Goal: Task Accomplishment & Management: Manage account settings

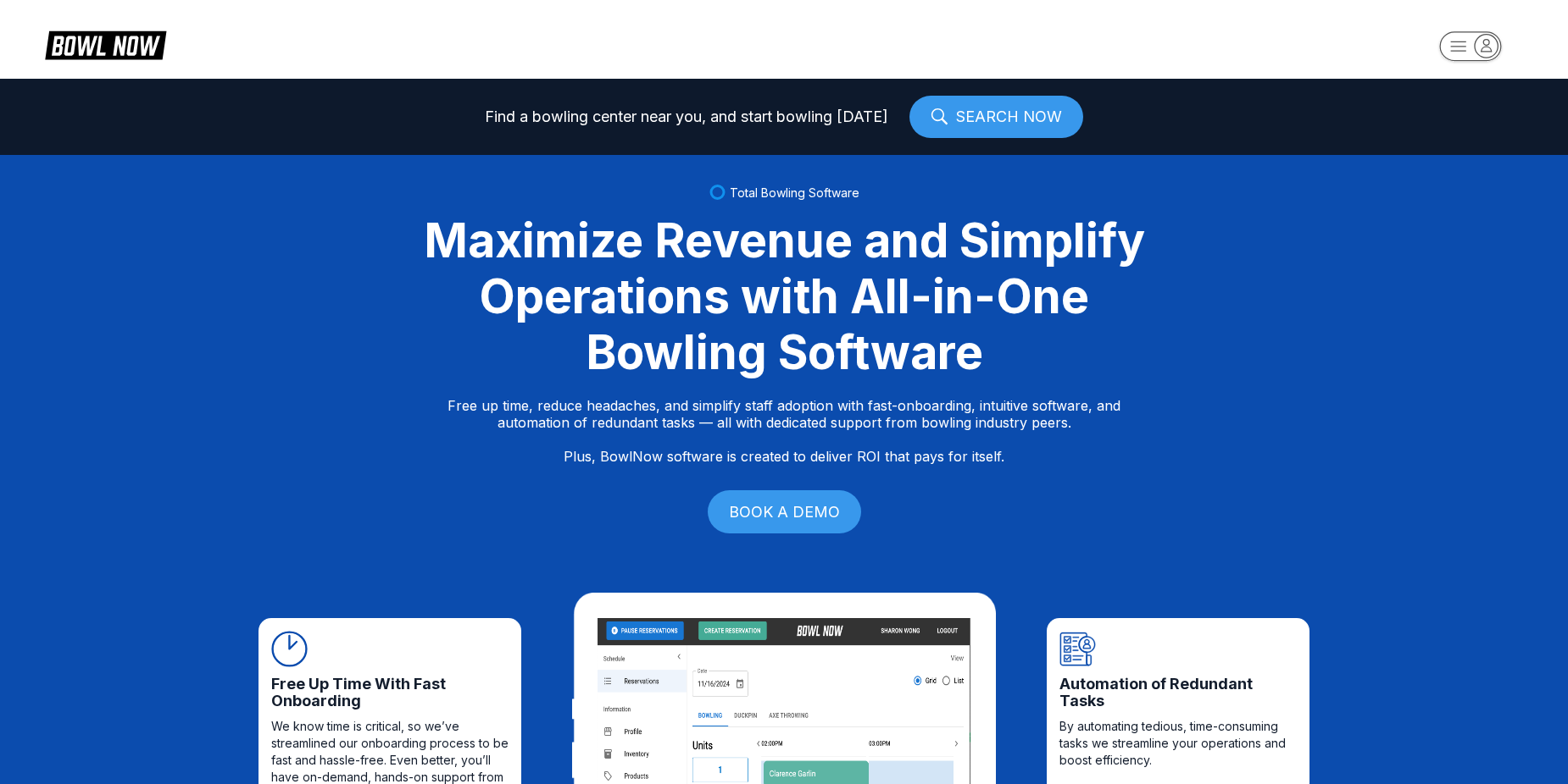
click at [1469, 45] on rect "button" at bounding box center [1470, 46] width 62 height 30
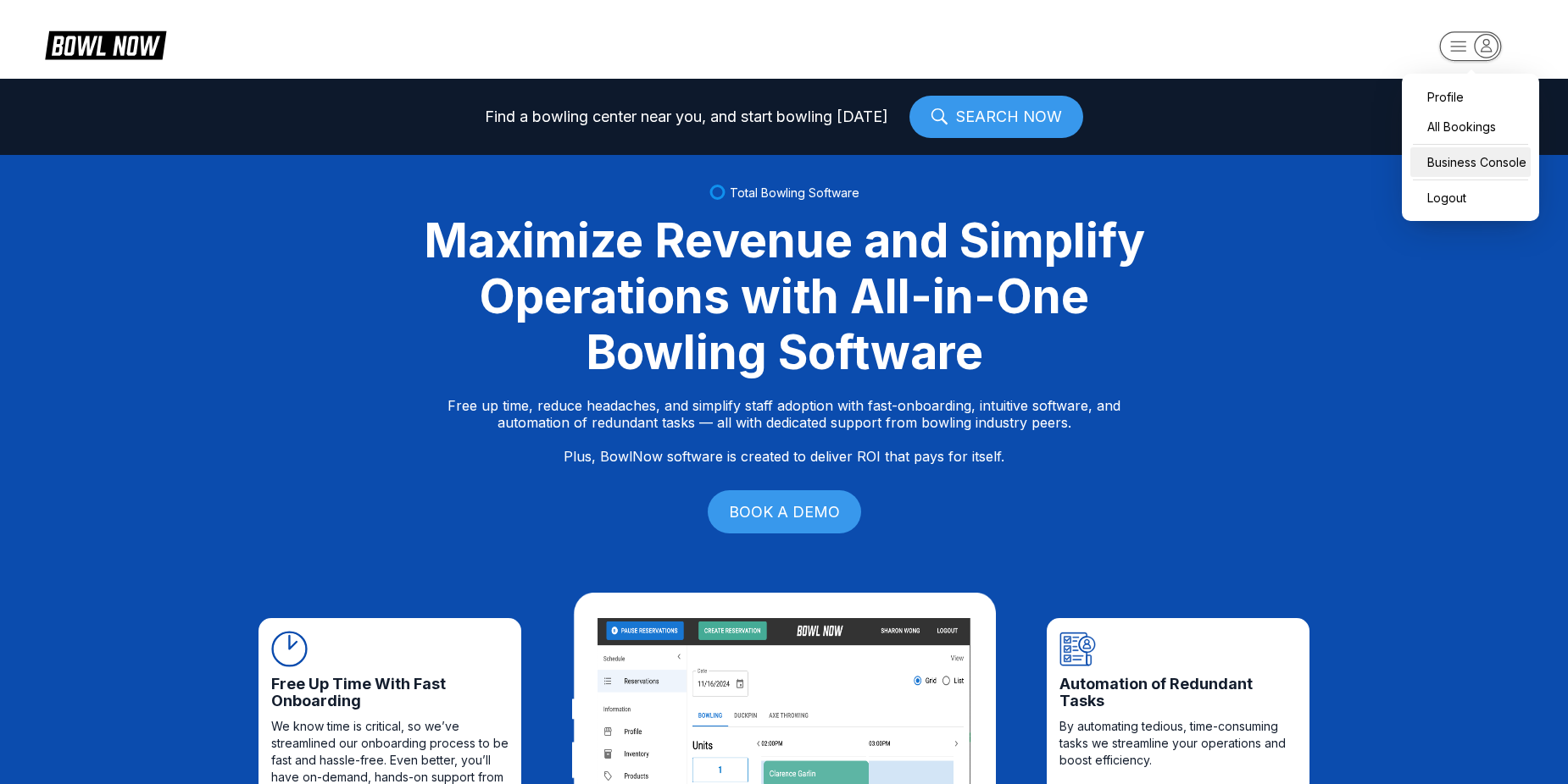
click at [1461, 163] on div "Business Console" at bounding box center [1471, 161] width 120 height 30
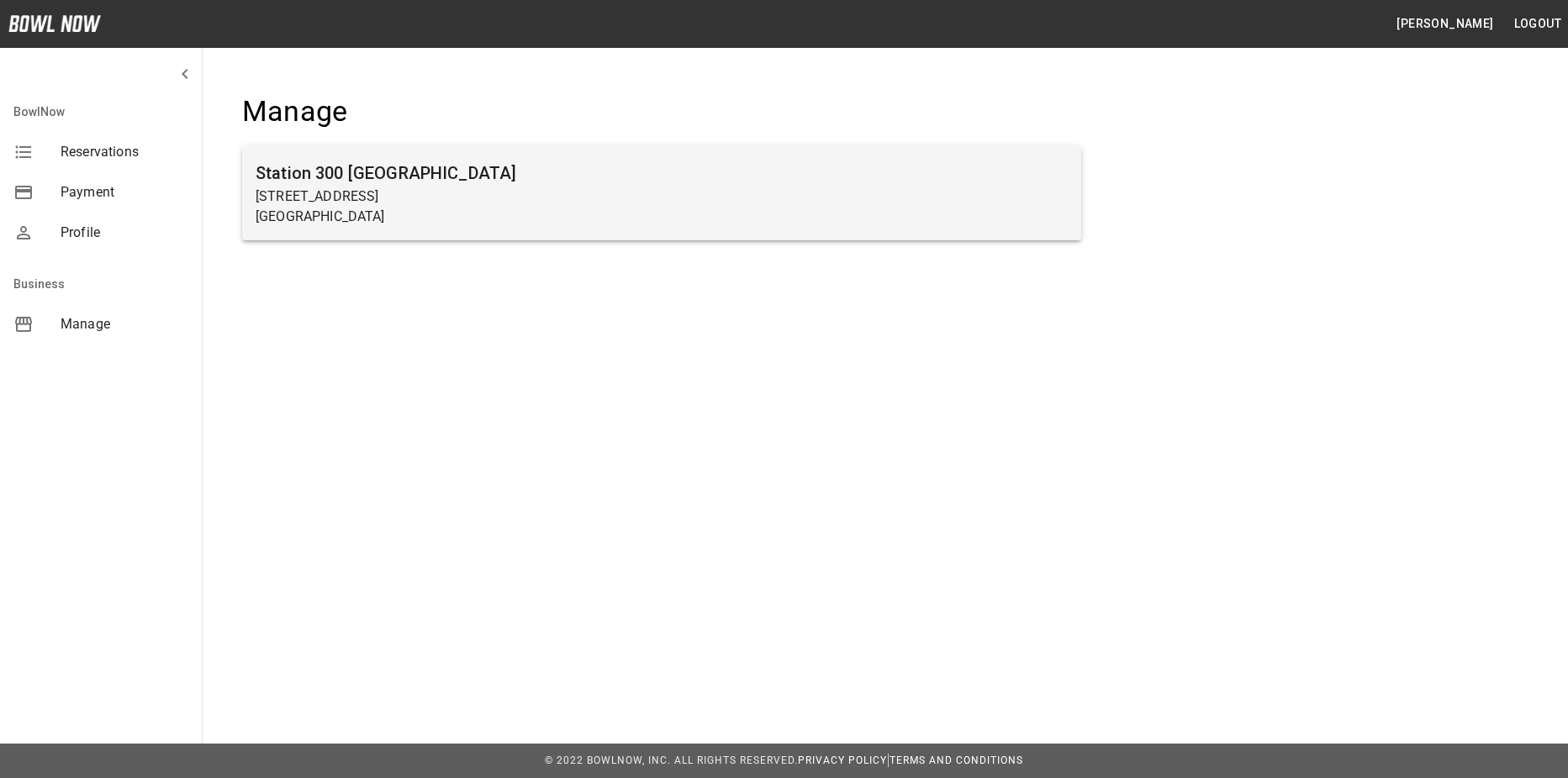
click at [342, 190] on p "[STREET_ADDRESS]" at bounding box center [662, 196] width 812 height 20
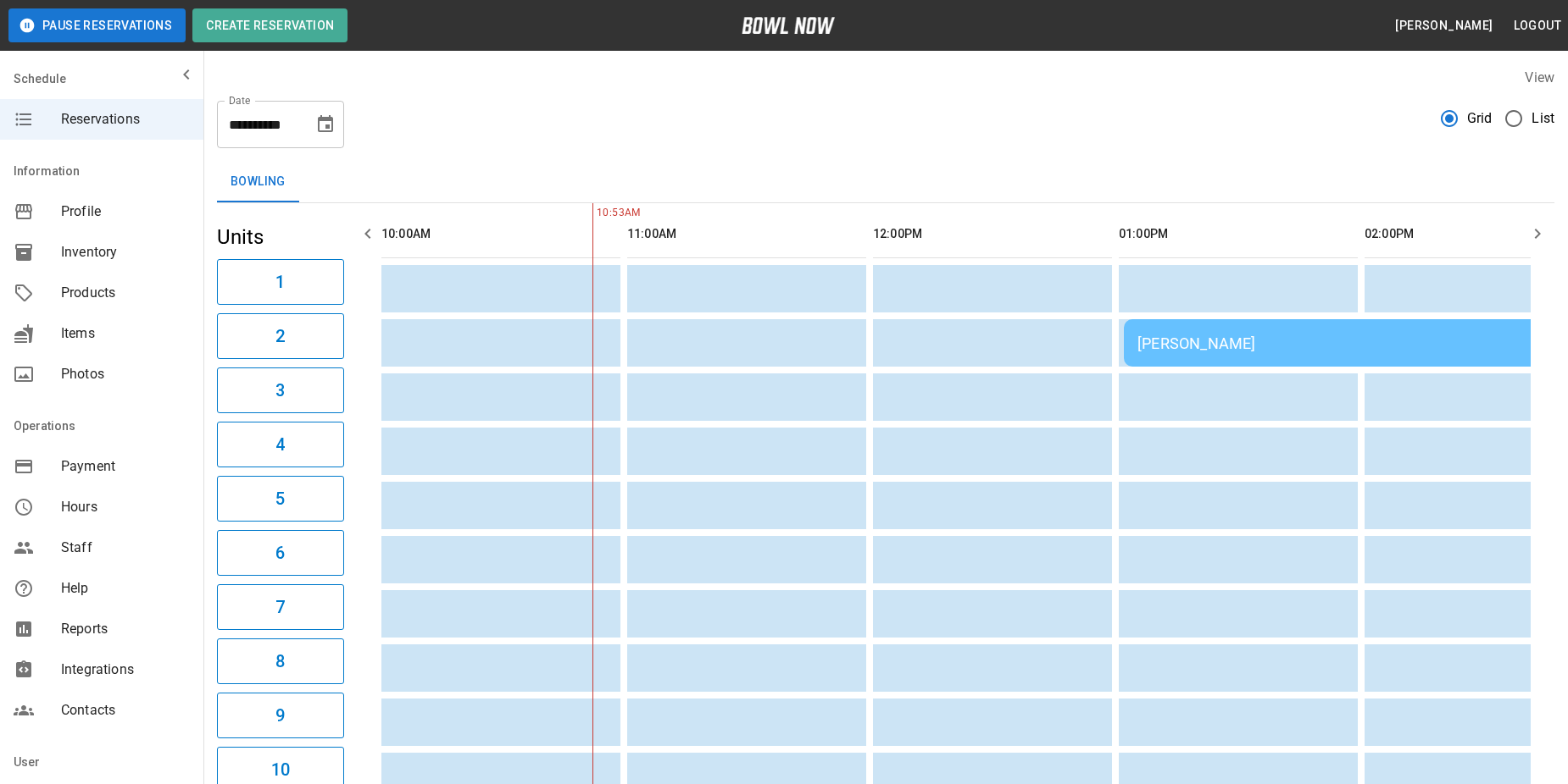
click at [1291, 334] on div "[PERSON_NAME]" at bounding box center [1367, 343] width 461 height 18
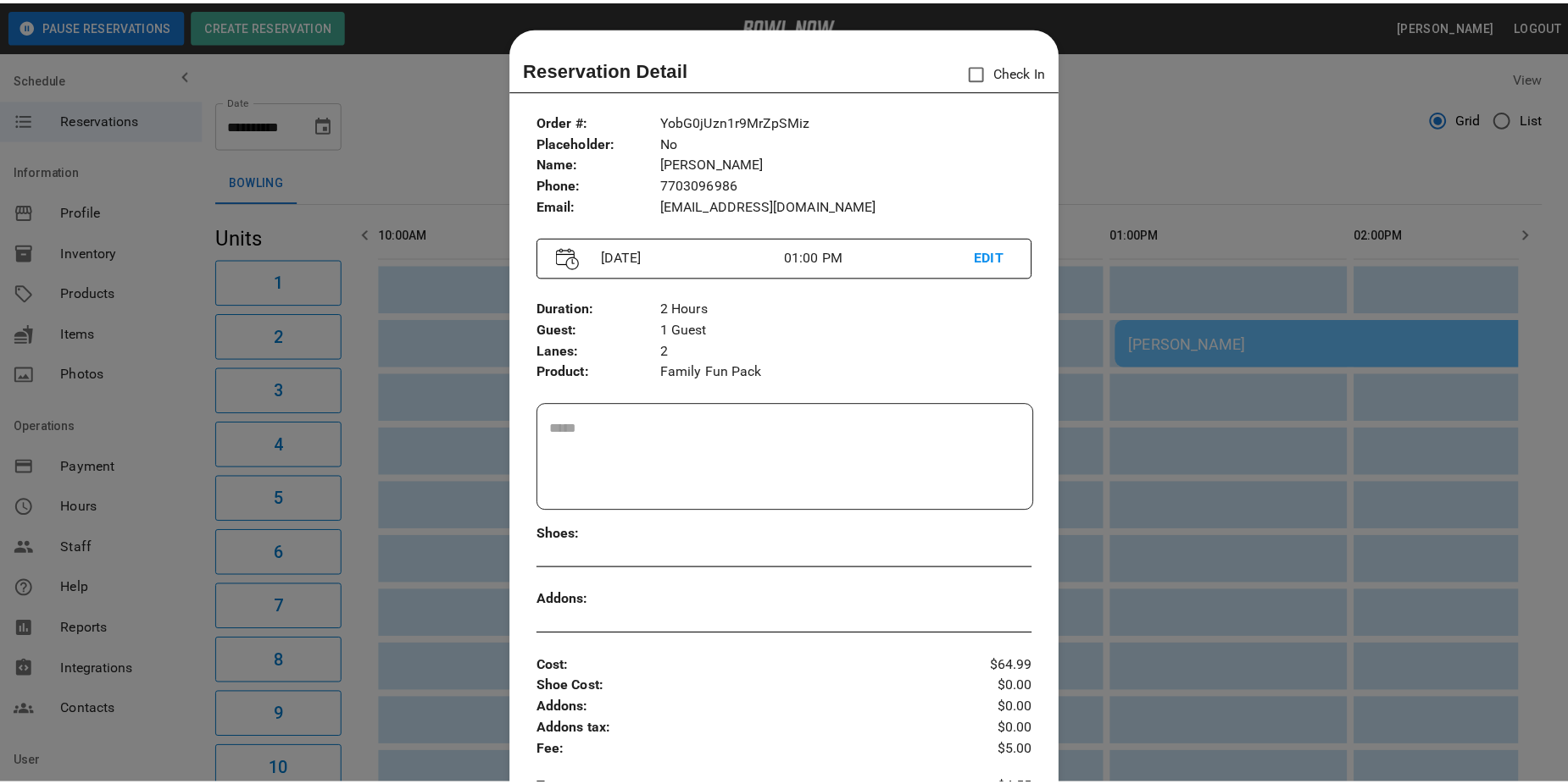
scroll to position [27, 0]
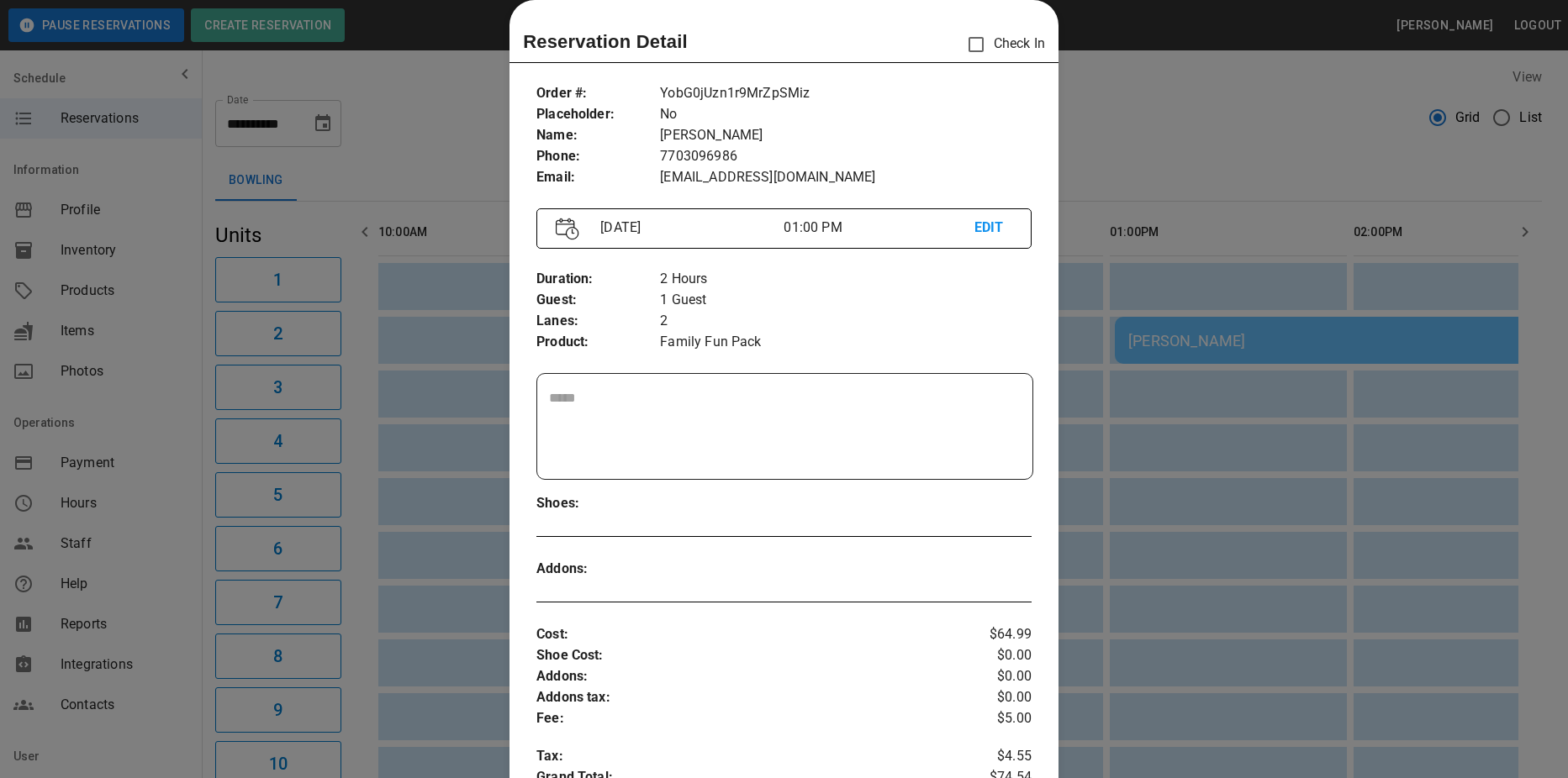
click at [1128, 118] on div at bounding box center [784, 389] width 1568 height 778
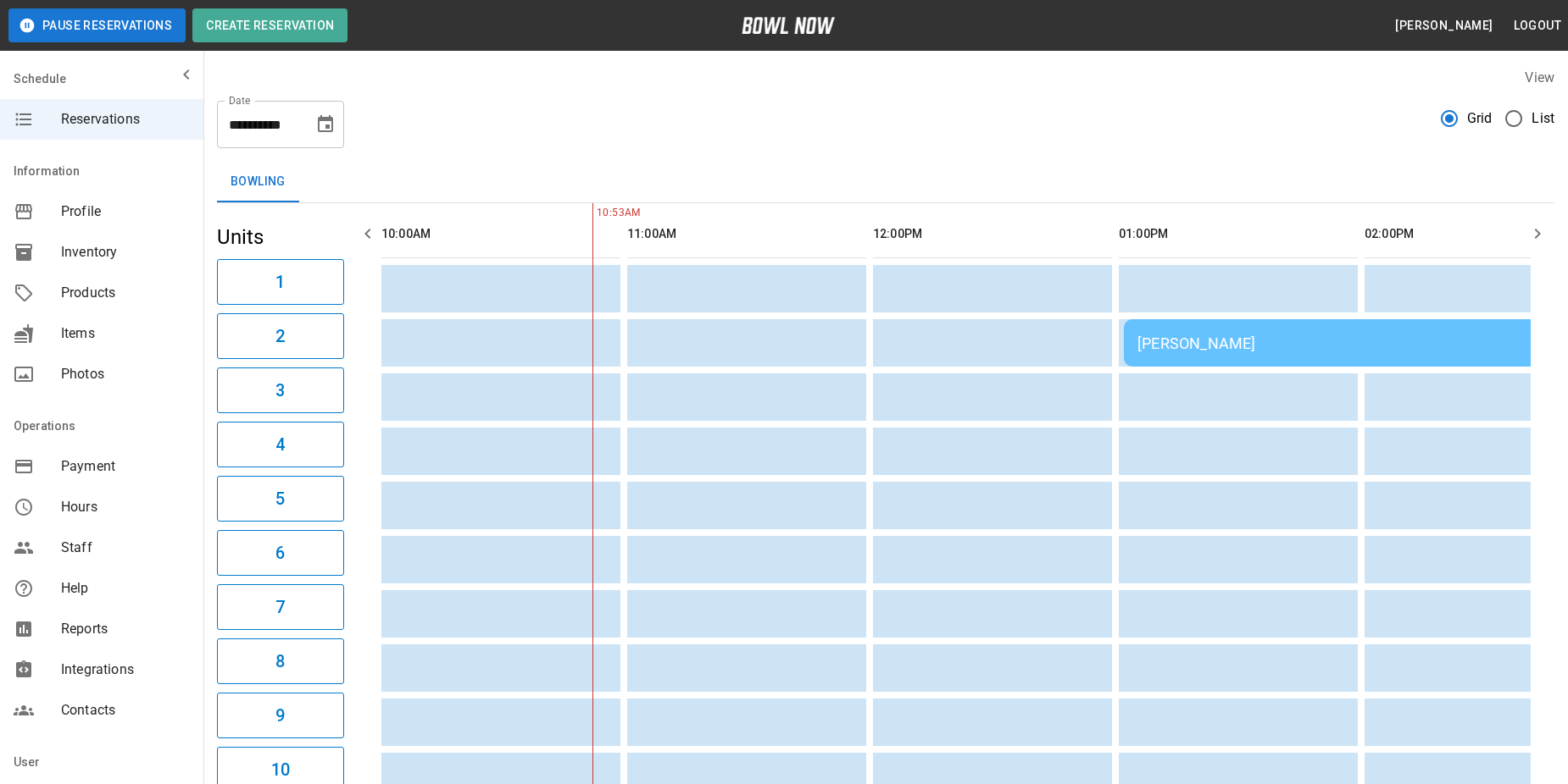
click at [1536, 233] on icon "button" at bounding box center [1536, 233] width 20 height 20
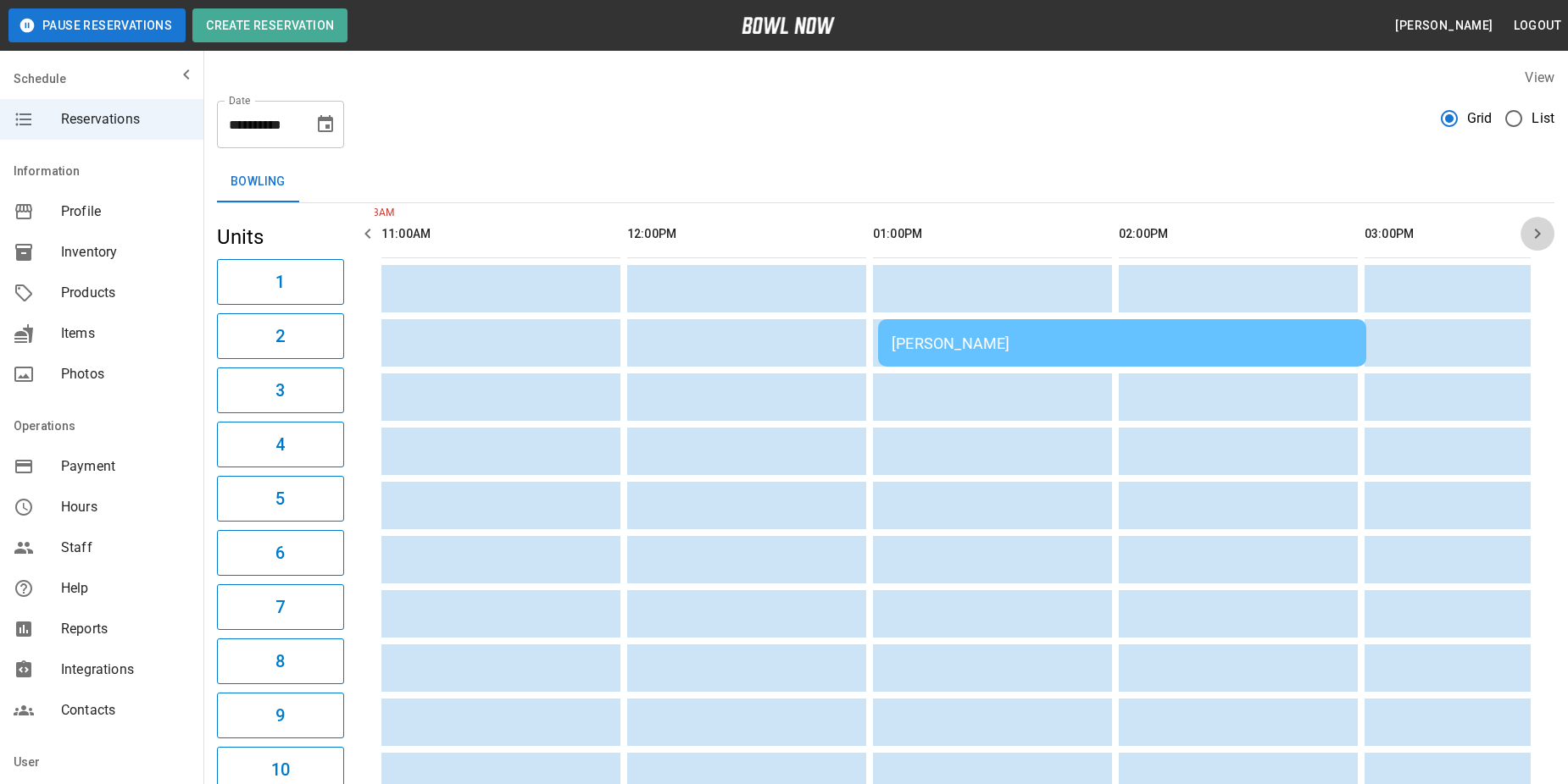
click at [1536, 233] on icon "button" at bounding box center [1536, 233] width 20 height 20
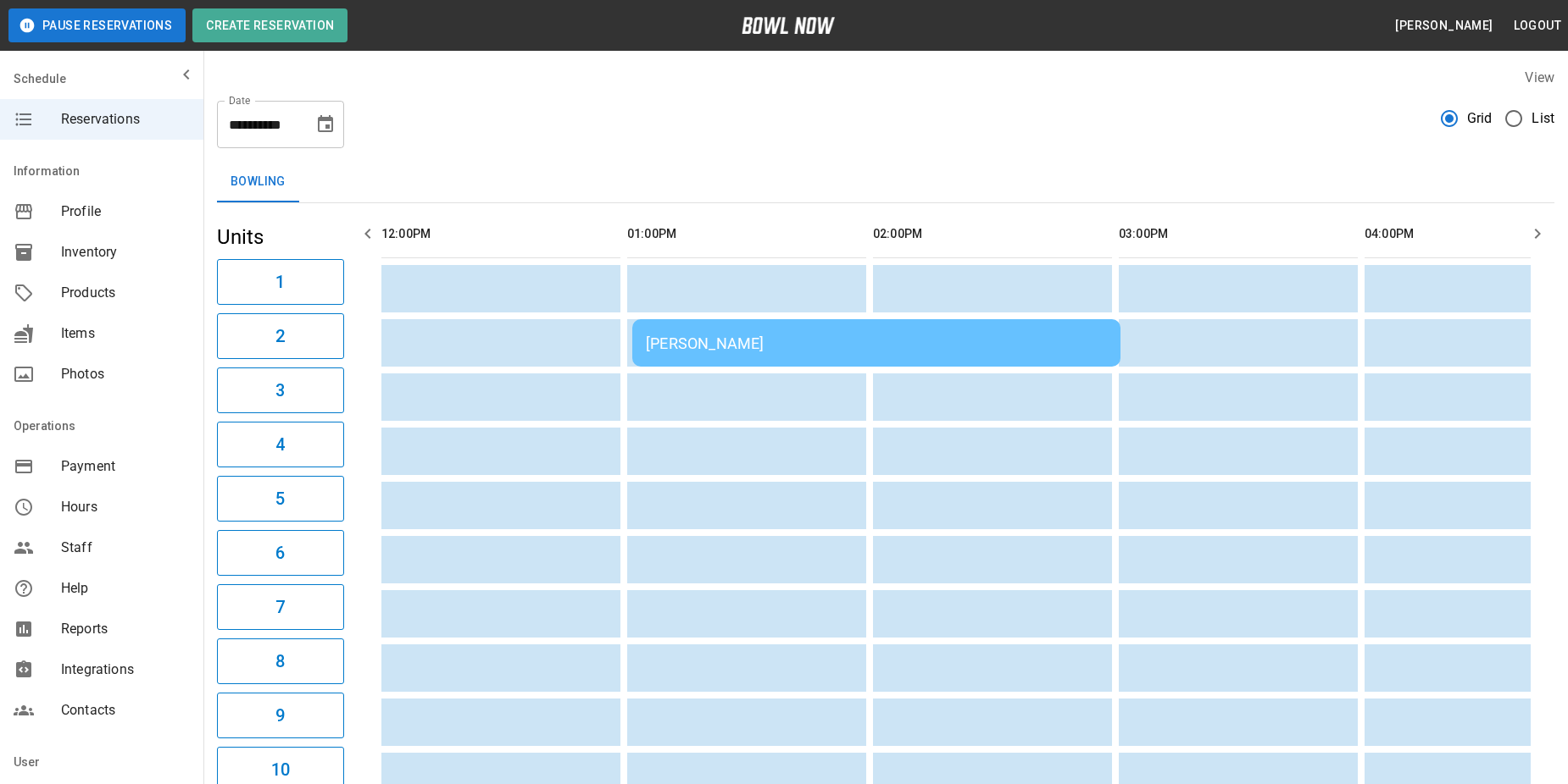
click at [1536, 233] on icon "button" at bounding box center [1536, 233] width 20 height 20
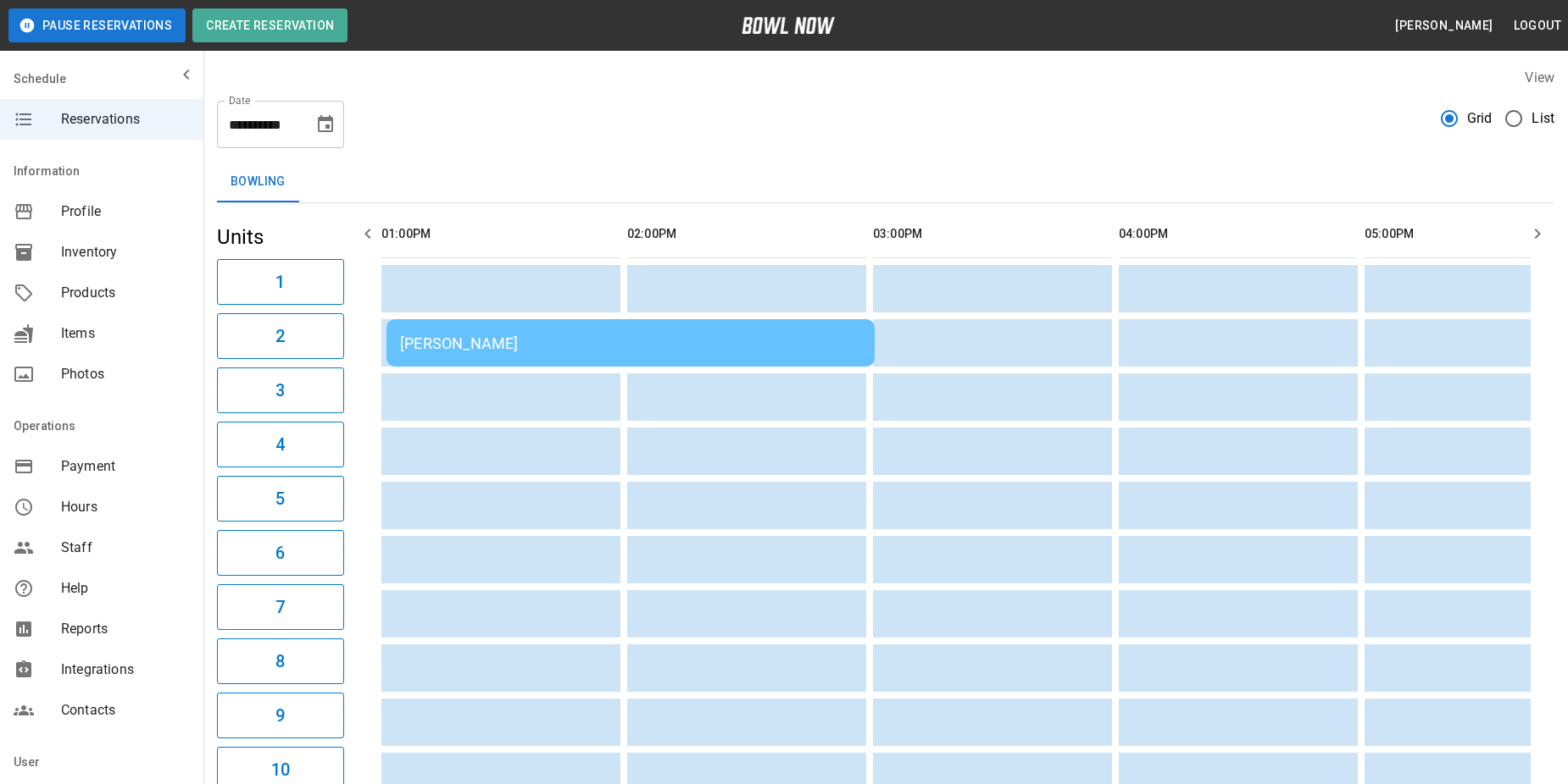
click at [1536, 233] on icon "button" at bounding box center [1536, 233] width 20 height 20
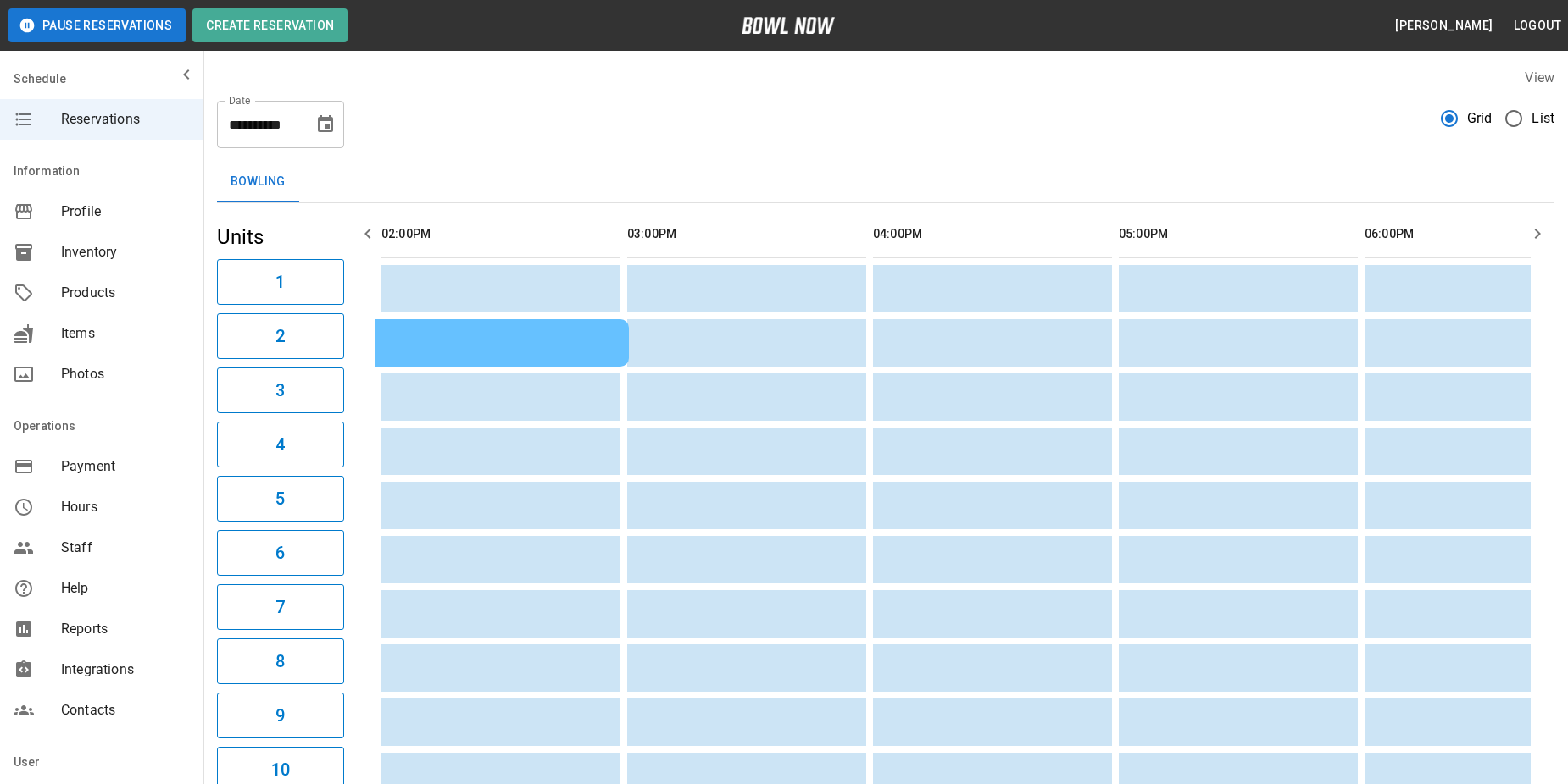
click at [1536, 233] on icon "button" at bounding box center [1536, 233] width 20 height 20
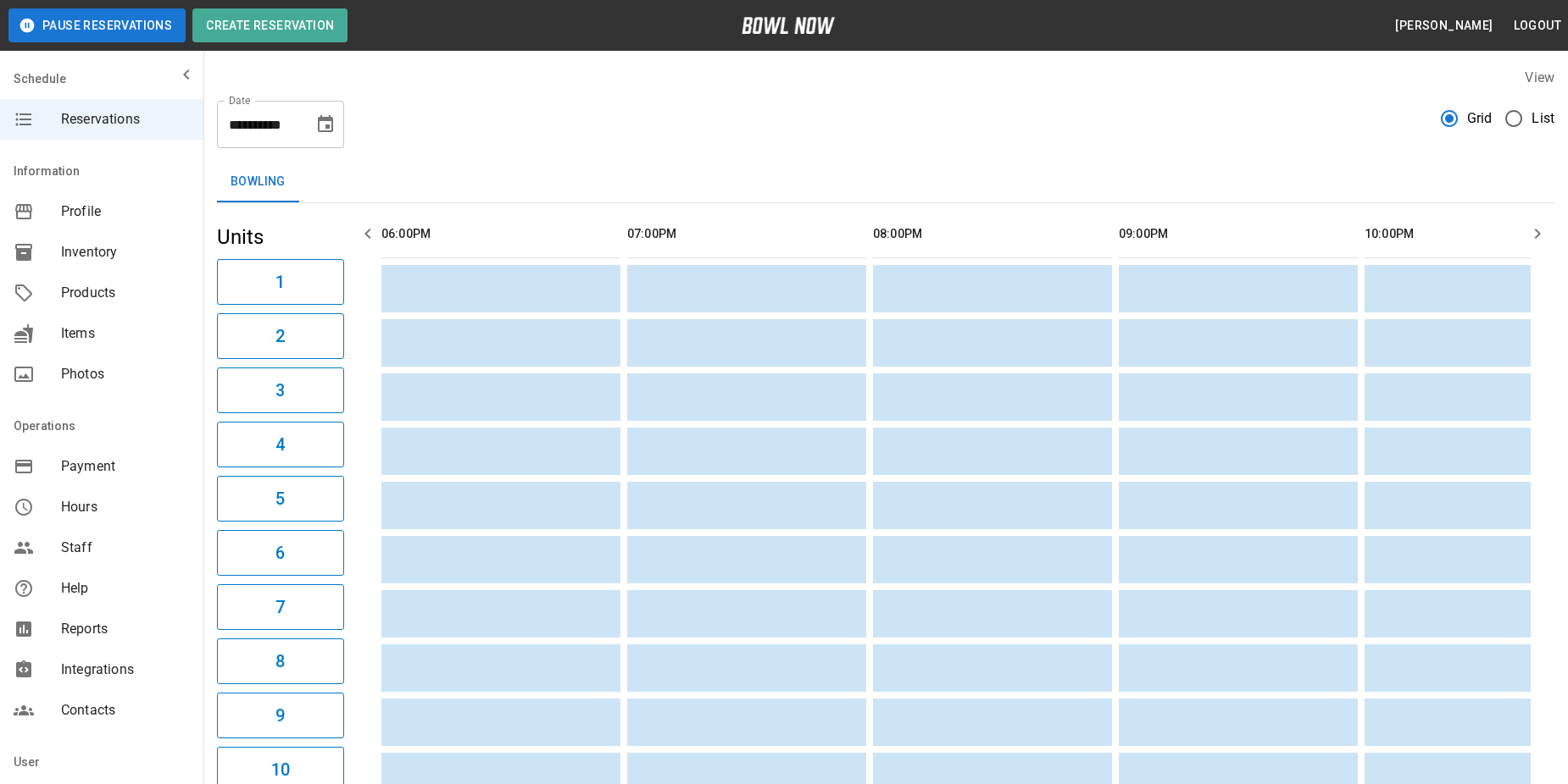
click at [1536, 233] on icon "button" at bounding box center [1536, 233] width 20 height 20
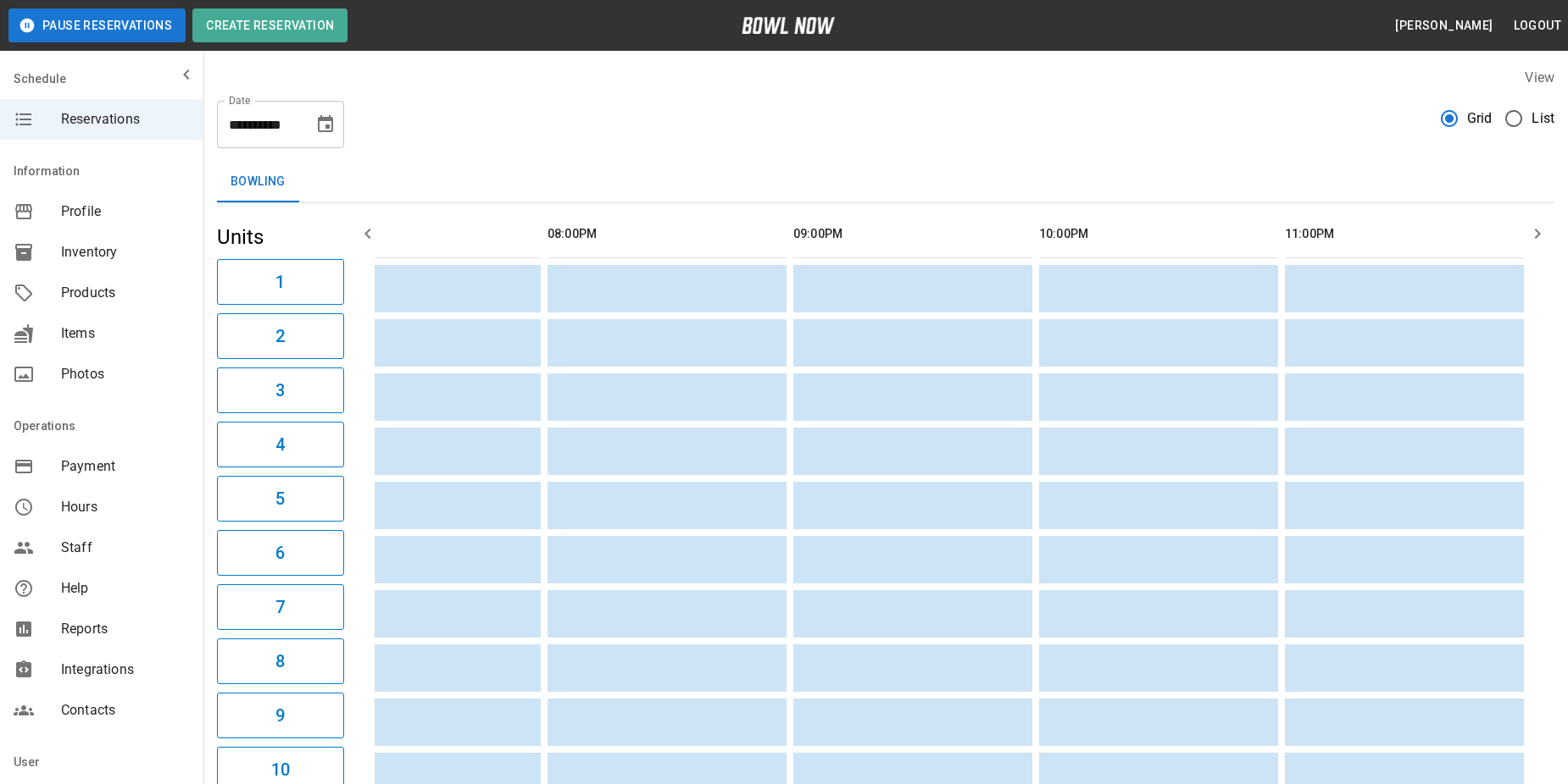
click at [1536, 233] on icon "button" at bounding box center [1536, 233] width 20 height 20
click at [367, 238] on icon "button" at bounding box center [367, 233] width 20 height 20
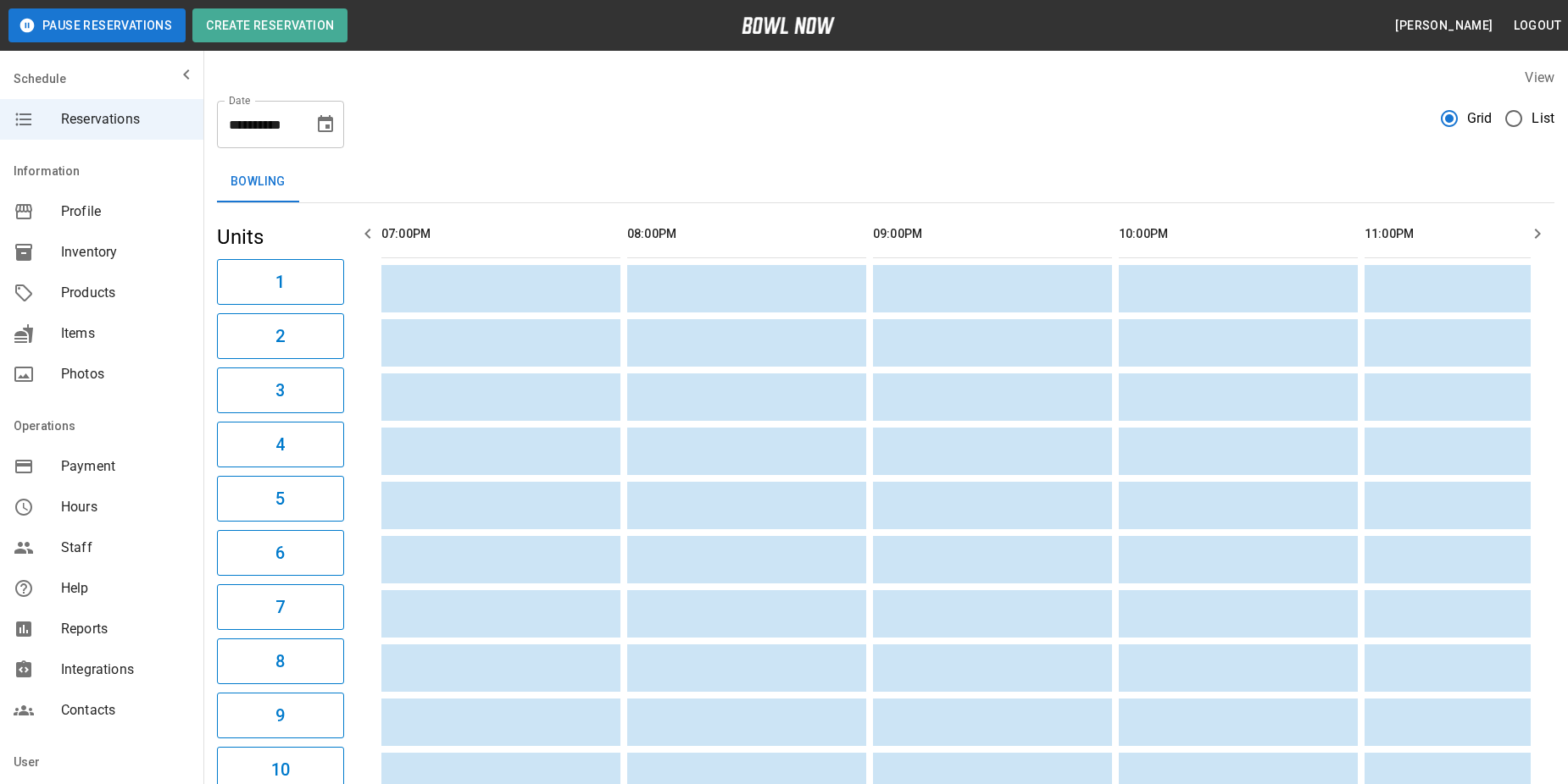
click at [367, 238] on icon "button" at bounding box center [367, 233] width 20 height 20
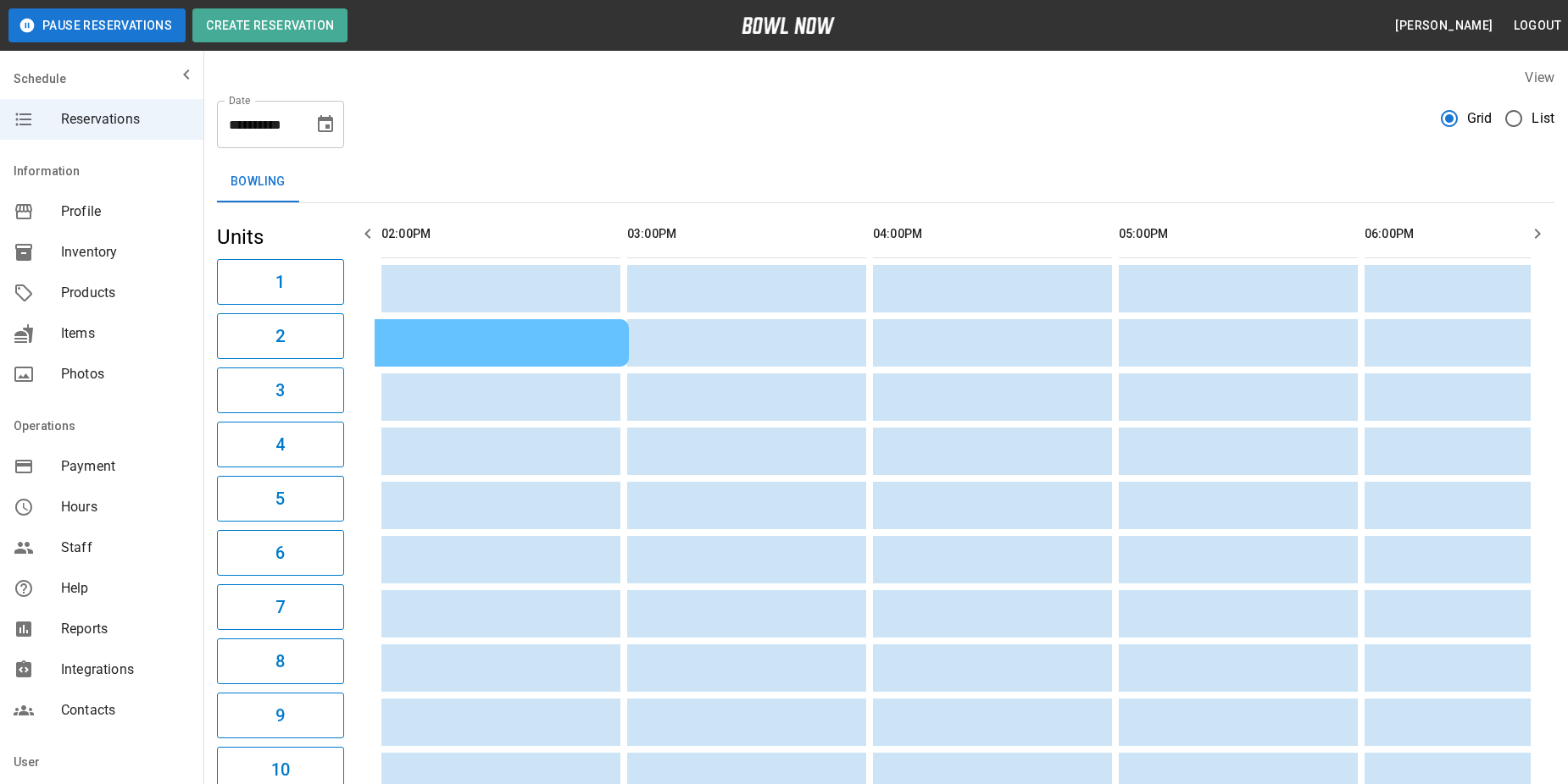
click at [367, 238] on icon "button" at bounding box center [367, 233] width 20 height 20
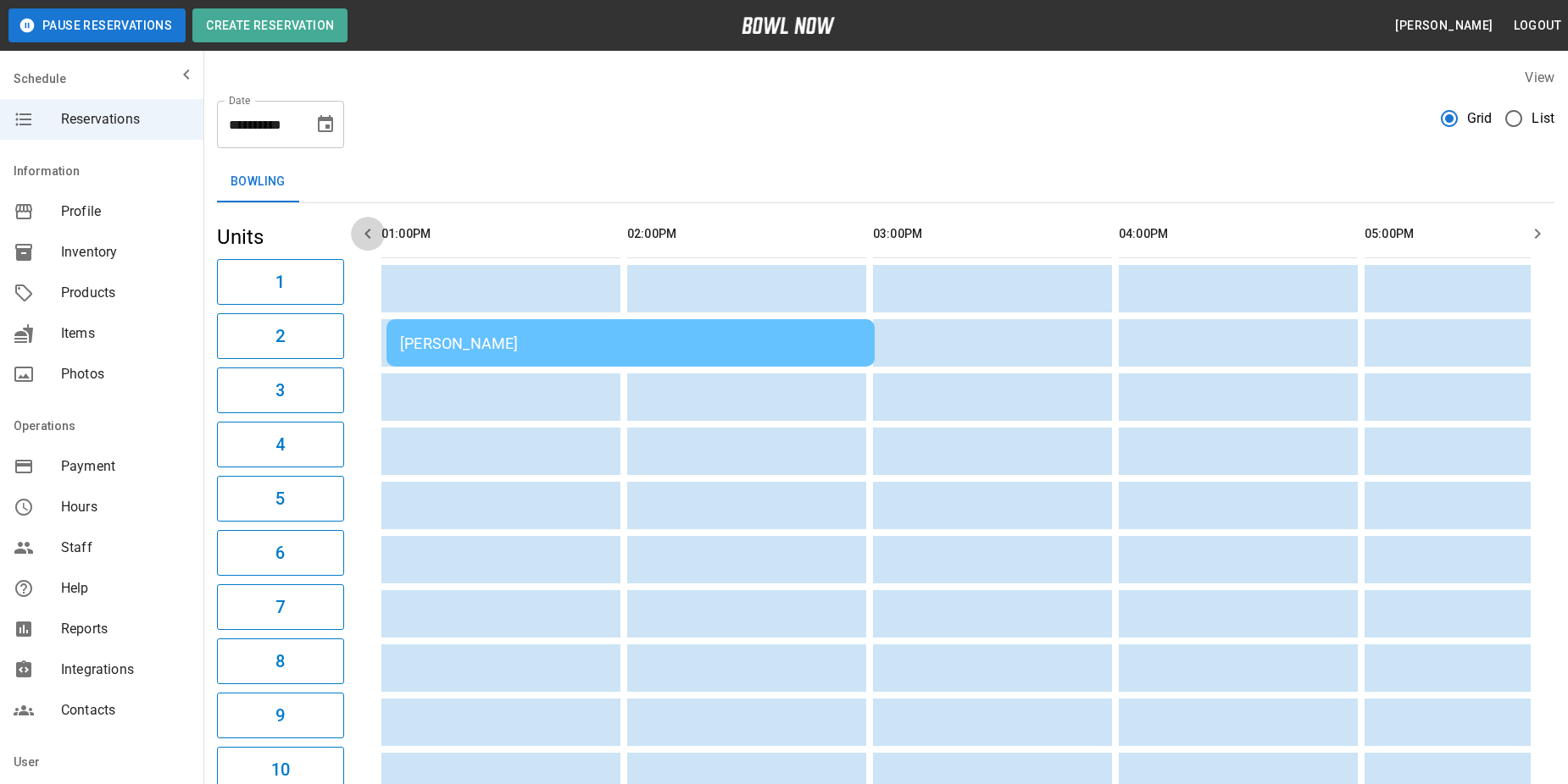
click at [367, 238] on icon "button" at bounding box center [367, 233] width 20 height 20
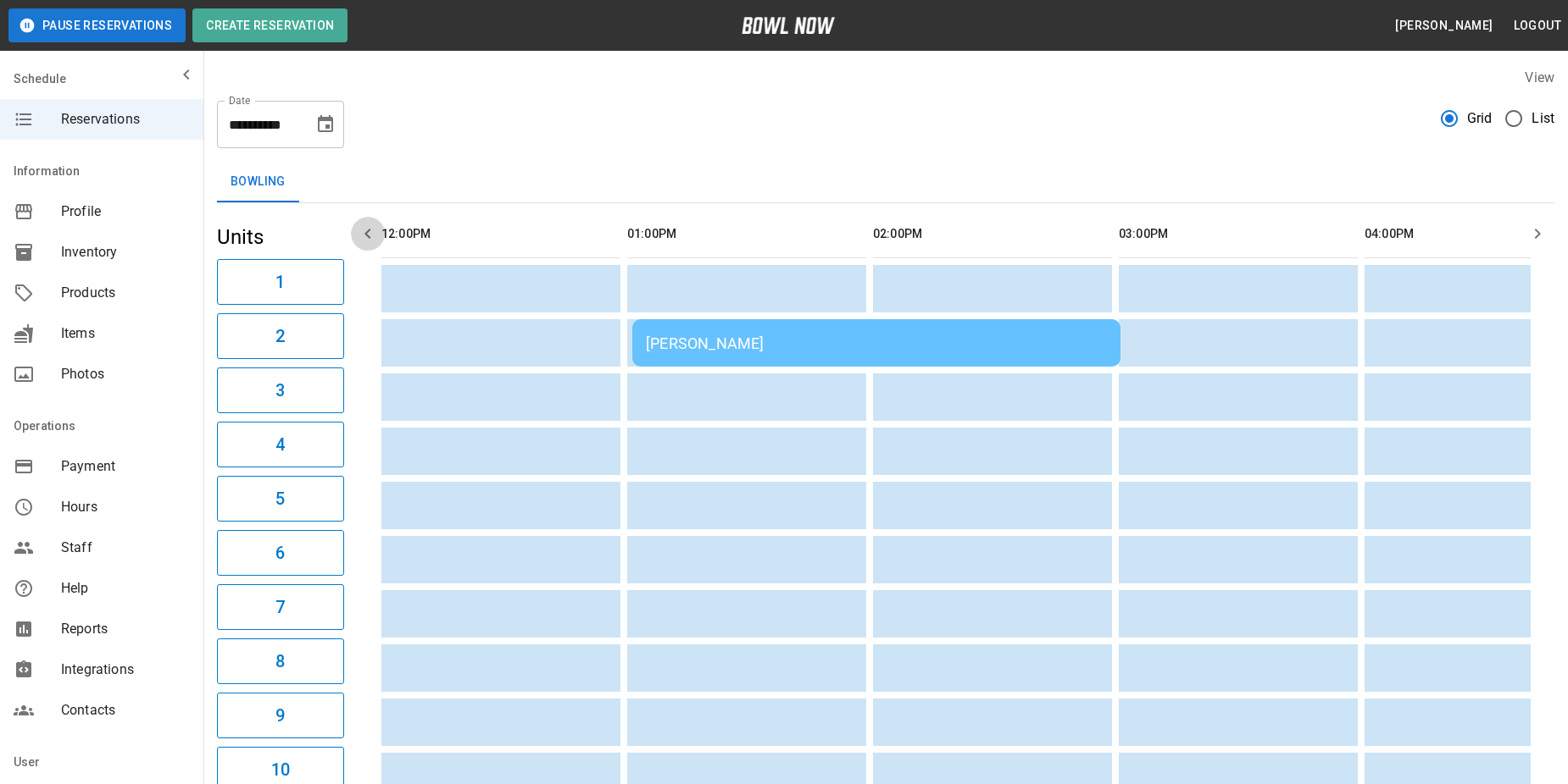
click at [367, 238] on icon "button" at bounding box center [367, 233] width 20 height 20
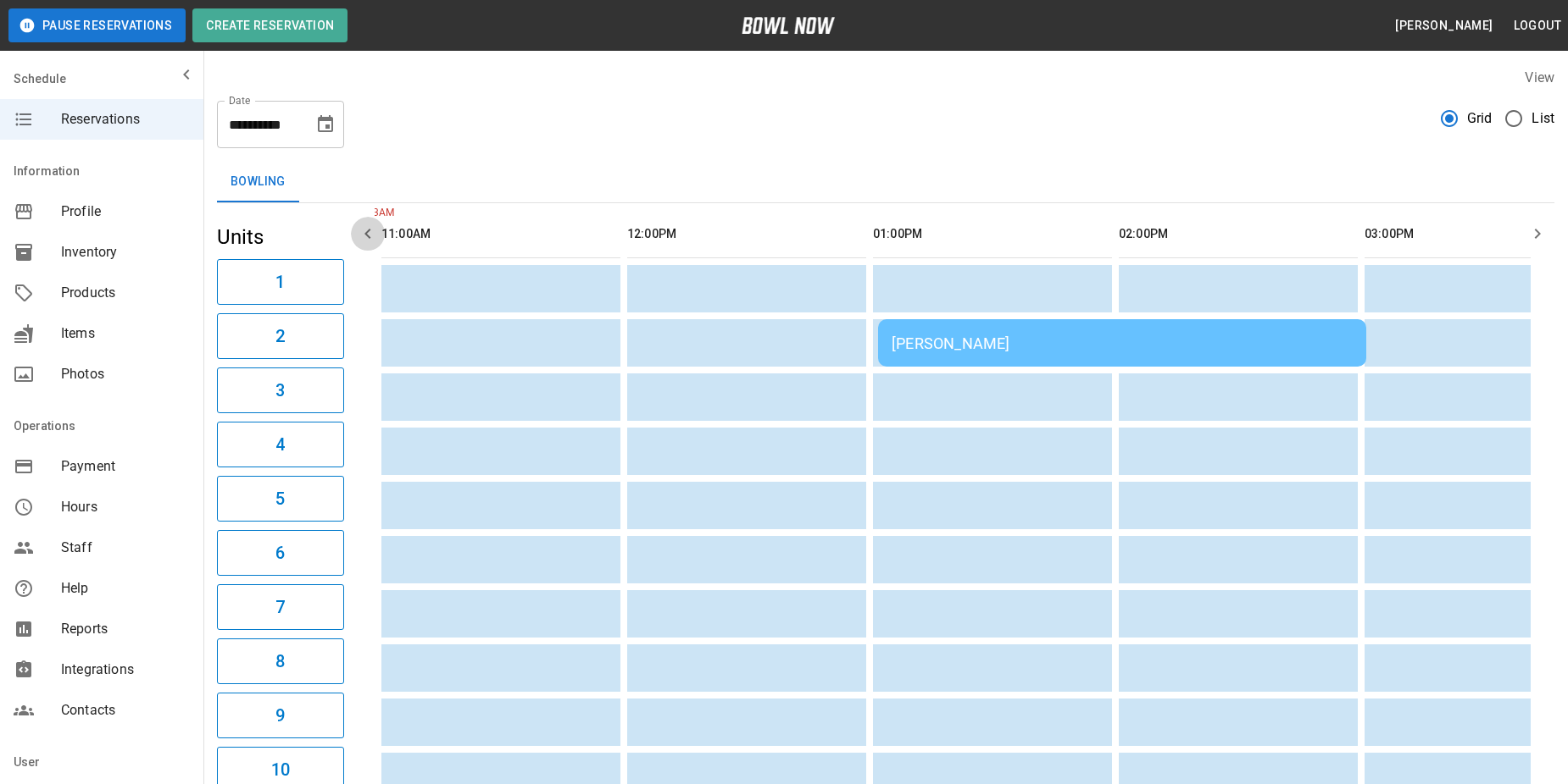
click at [367, 238] on icon "button" at bounding box center [367, 233] width 20 height 20
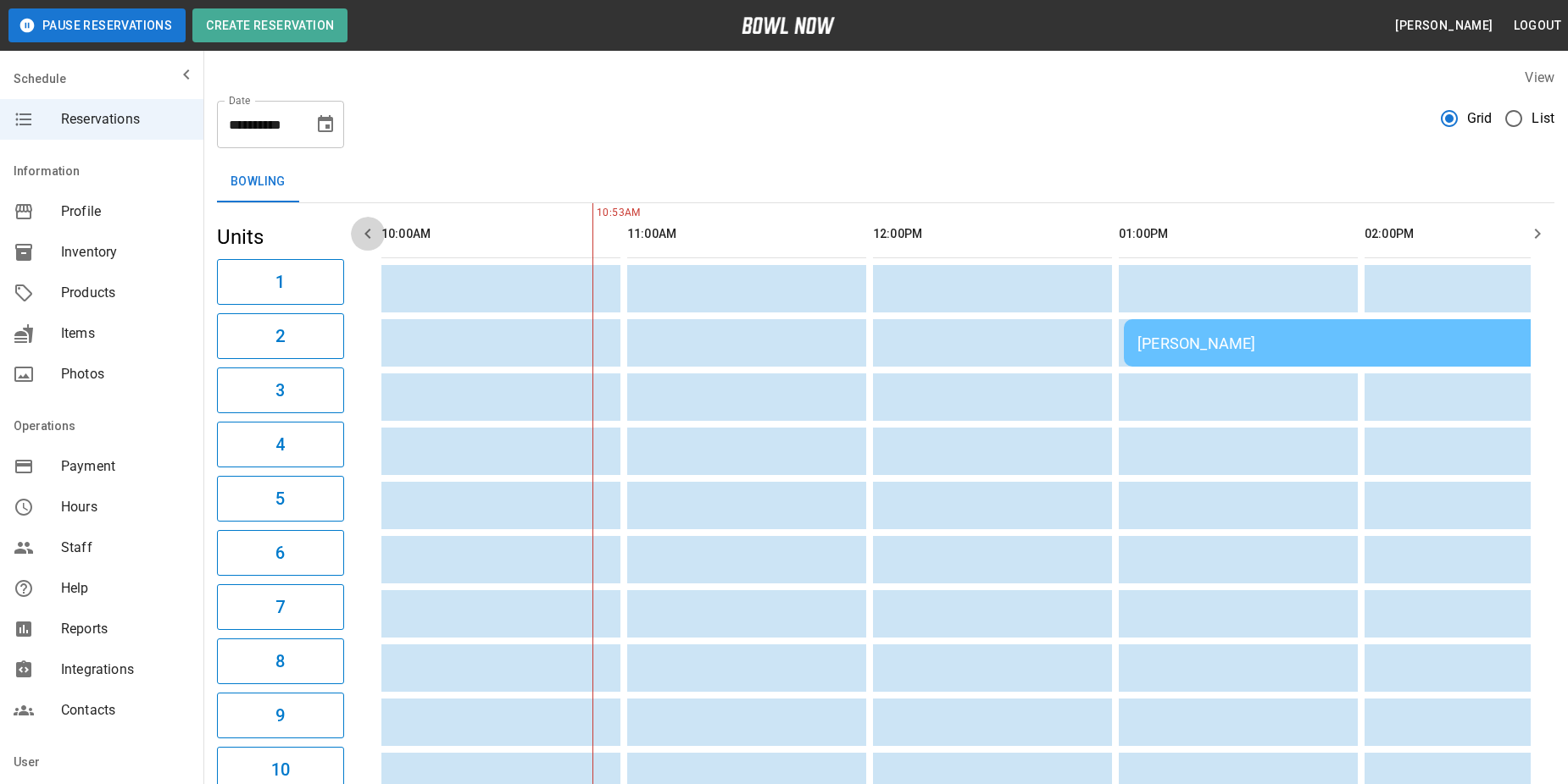
click at [367, 238] on icon "button" at bounding box center [367, 233] width 20 height 20
